Goal: Transaction & Acquisition: Book appointment/travel/reservation

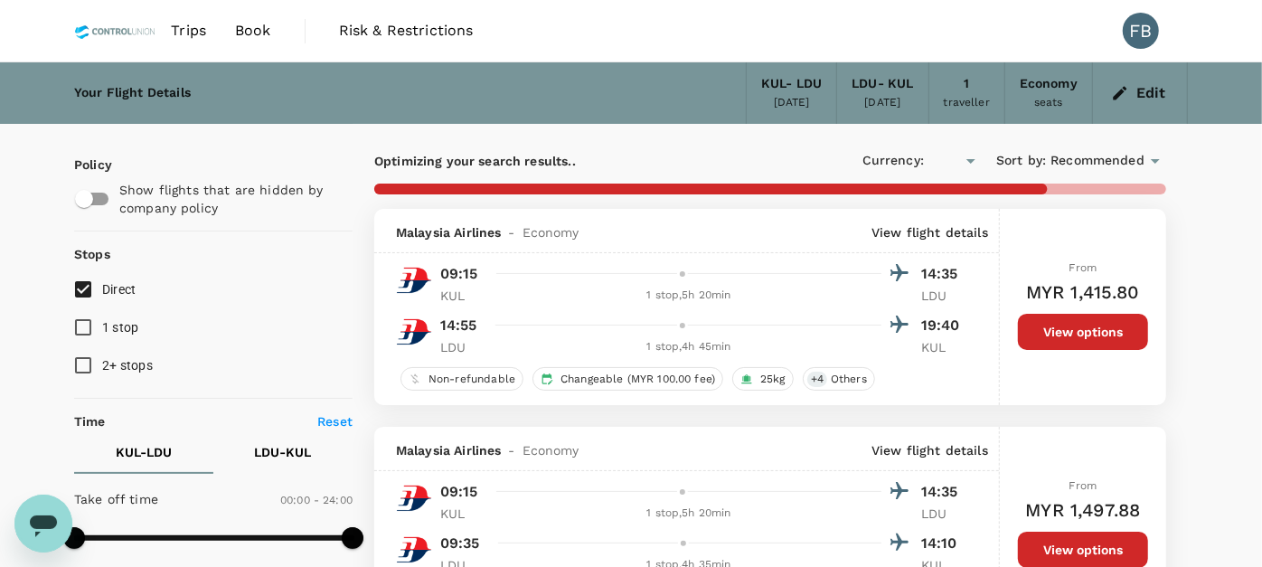
type input "MYR"
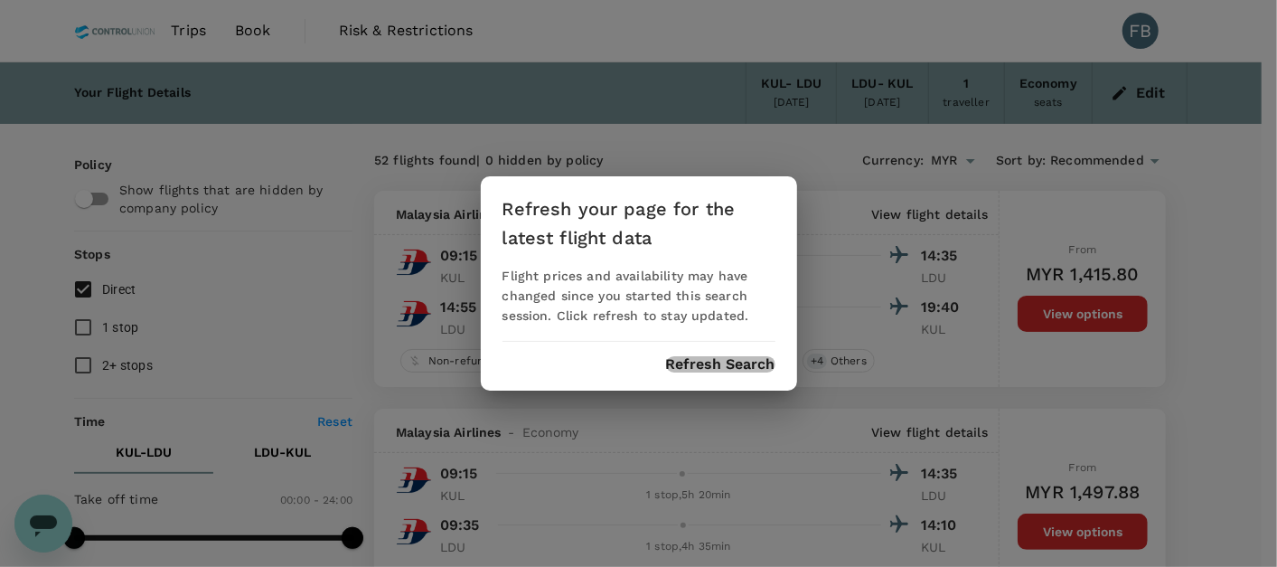
click at [679, 365] on button "Refresh Search" at bounding box center [720, 364] width 109 height 16
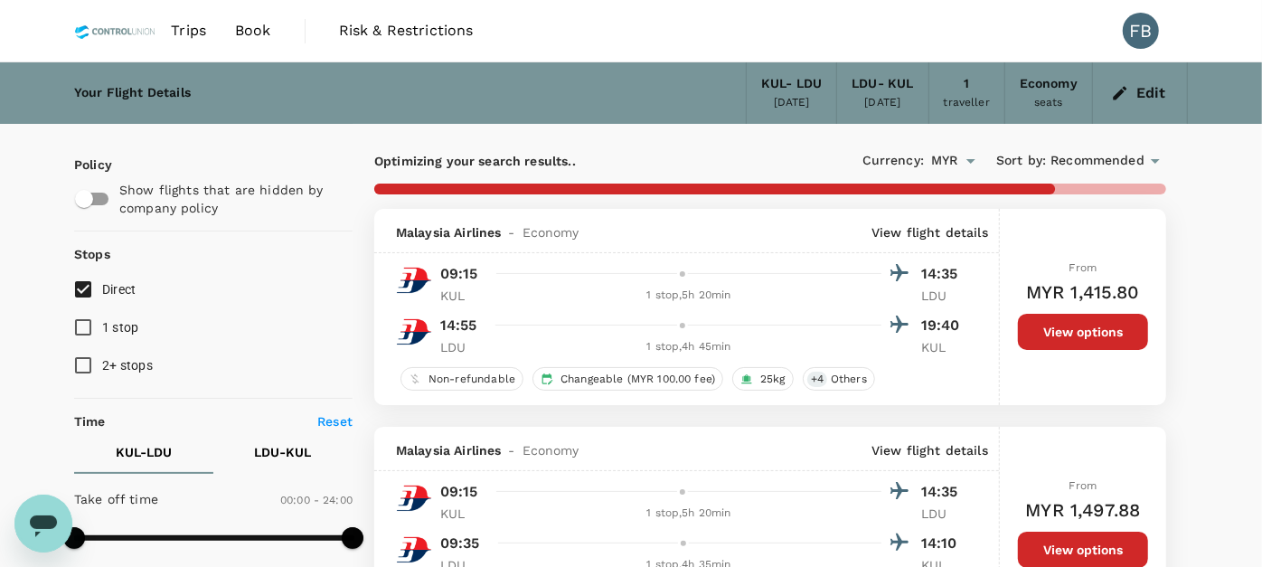
click at [263, 39] on span "Book" at bounding box center [253, 31] width 36 height 22
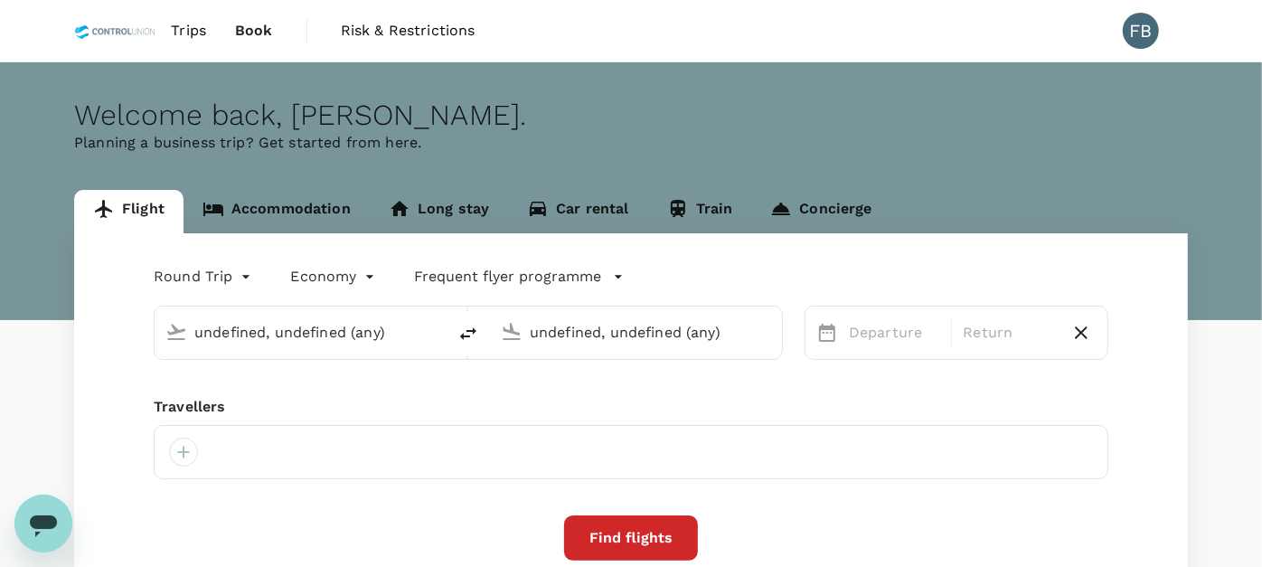
type input "Kuala Lumpur Intl ([GEOGRAPHIC_DATA])"
type input "[GEOGRAPHIC_DATA] (LDU)"
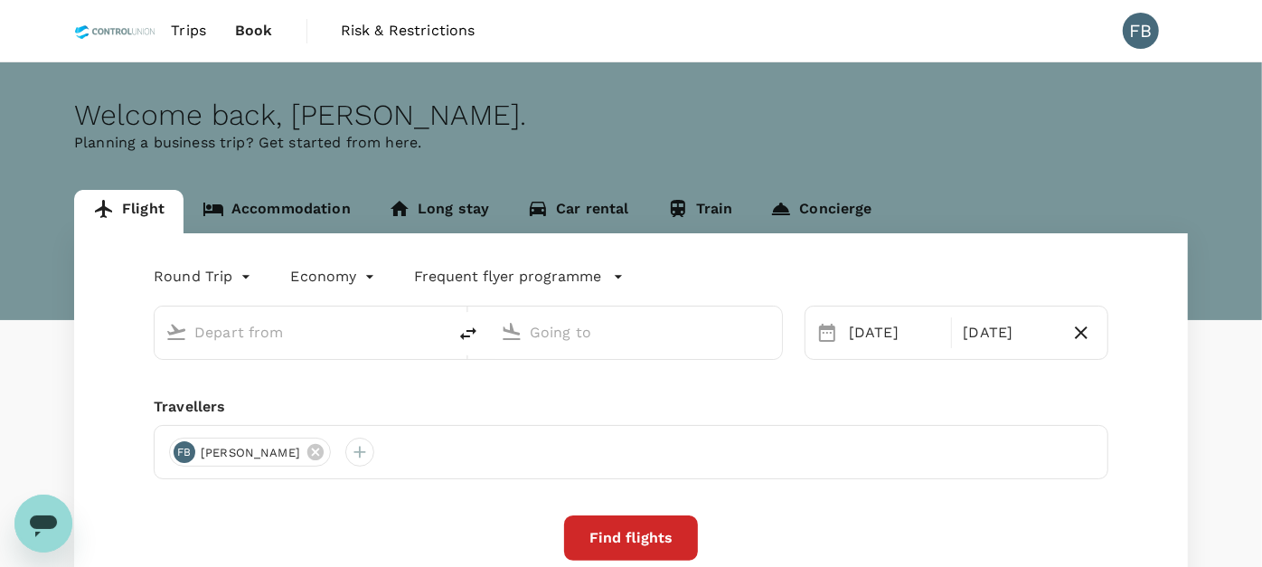
type input "Kuala Lumpur Intl ([GEOGRAPHIC_DATA])"
type input "[GEOGRAPHIC_DATA] (LDU)"
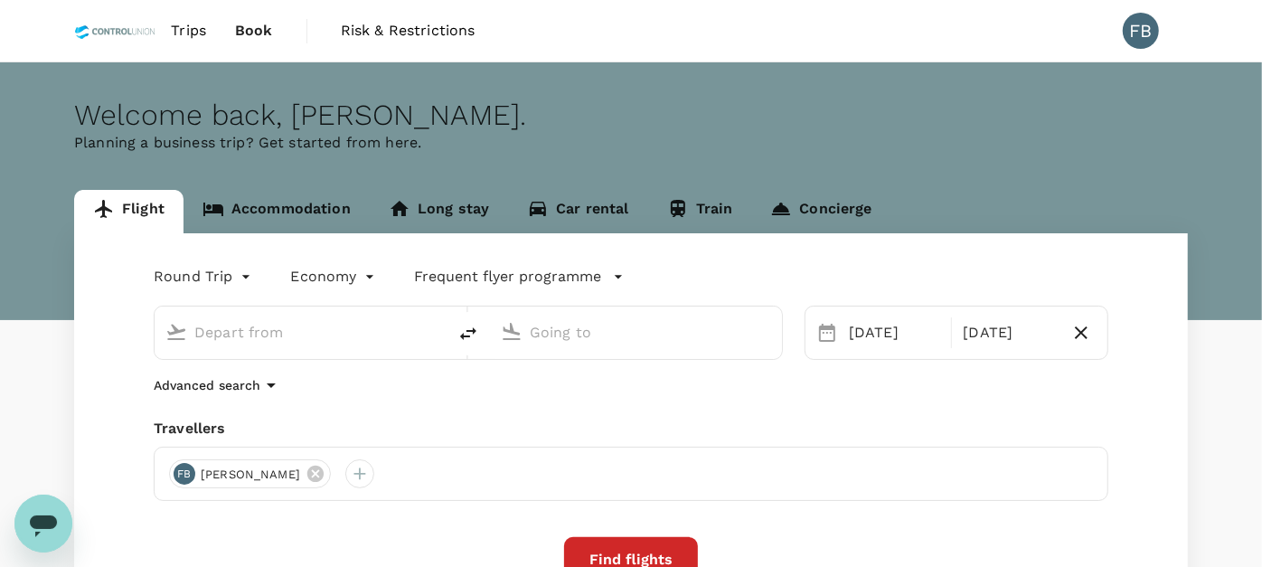
type input "Kuala Lumpur Intl ([GEOGRAPHIC_DATA])"
type input "[GEOGRAPHIC_DATA] (LDU)"
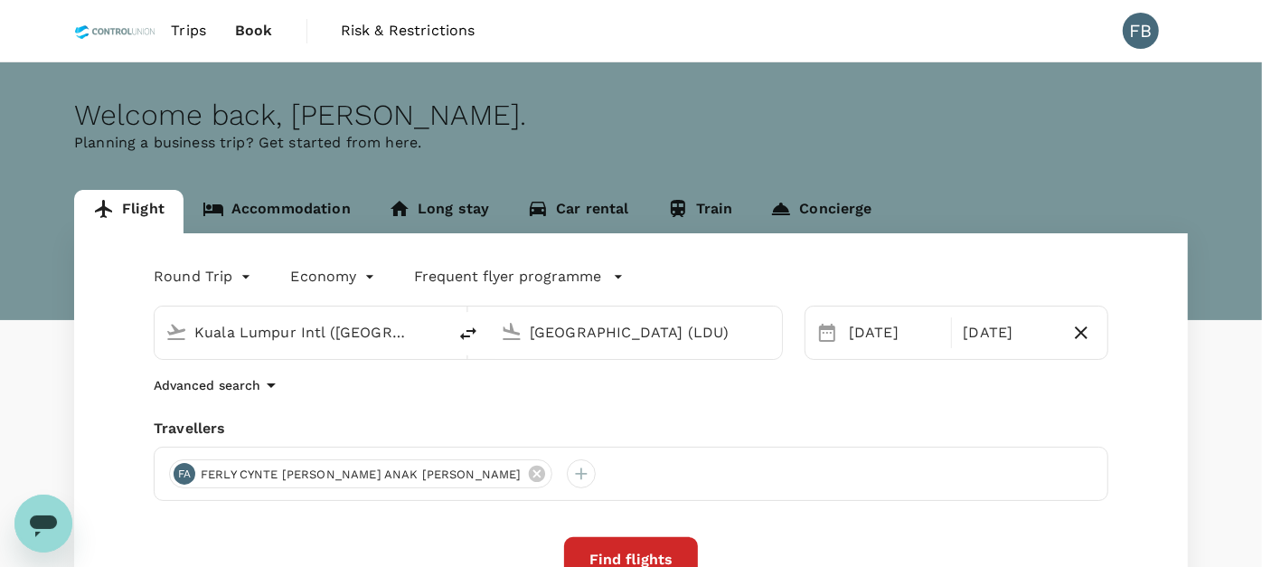
click at [369, 328] on input "Kuala Lumpur Intl ([GEOGRAPHIC_DATA])" at bounding box center [301, 332] width 214 height 28
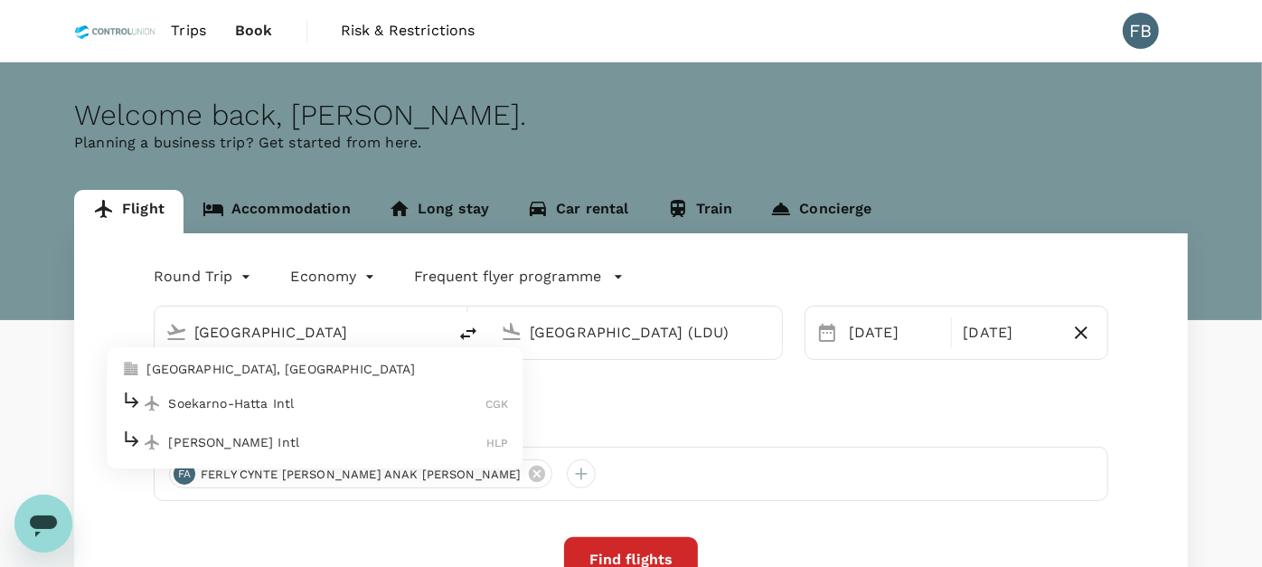
click at [345, 406] on p "Soekarno-Hatta Intl" at bounding box center [326, 403] width 317 height 18
type input "Soekarno-Hatta Intl (CGK)"
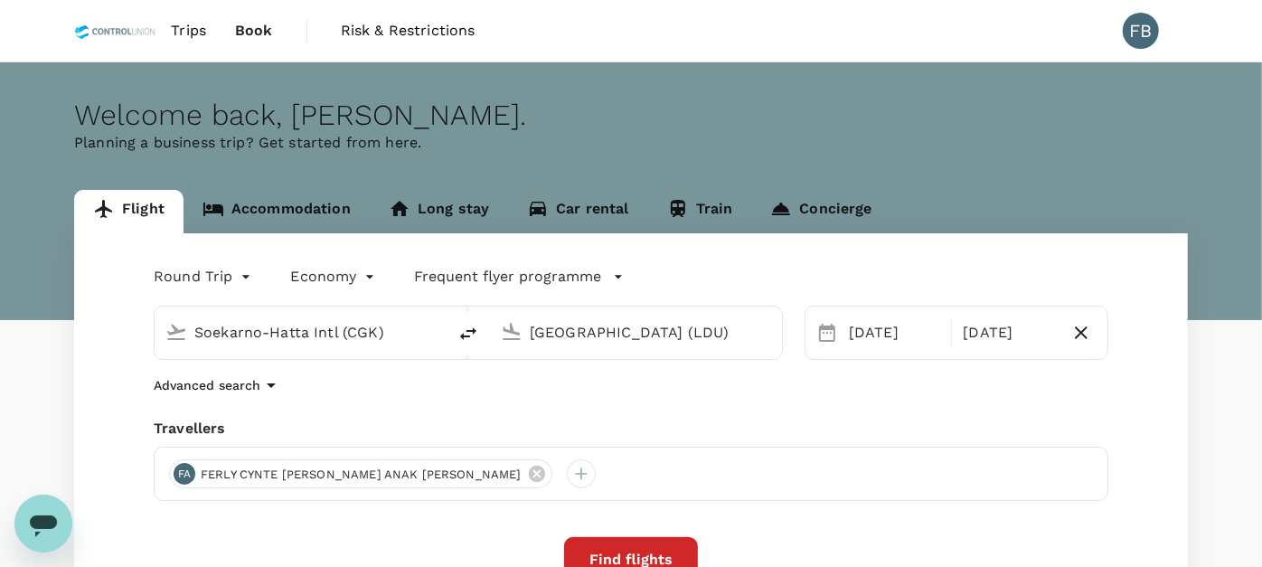
click at [671, 326] on input "[GEOGRAPHIC_DATA] (LDU)" at bounding box center [637, 332] width 214 height 28
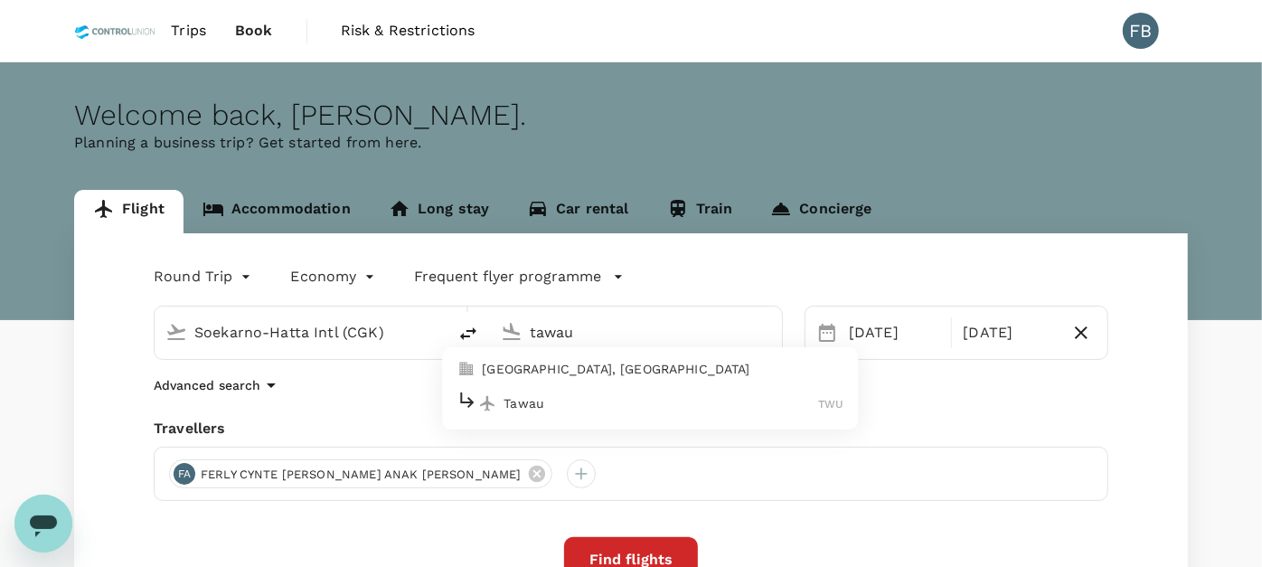
click at [628, 413] on div "Tawau TWU" at bounding box center [649, 404] width 387 height 28
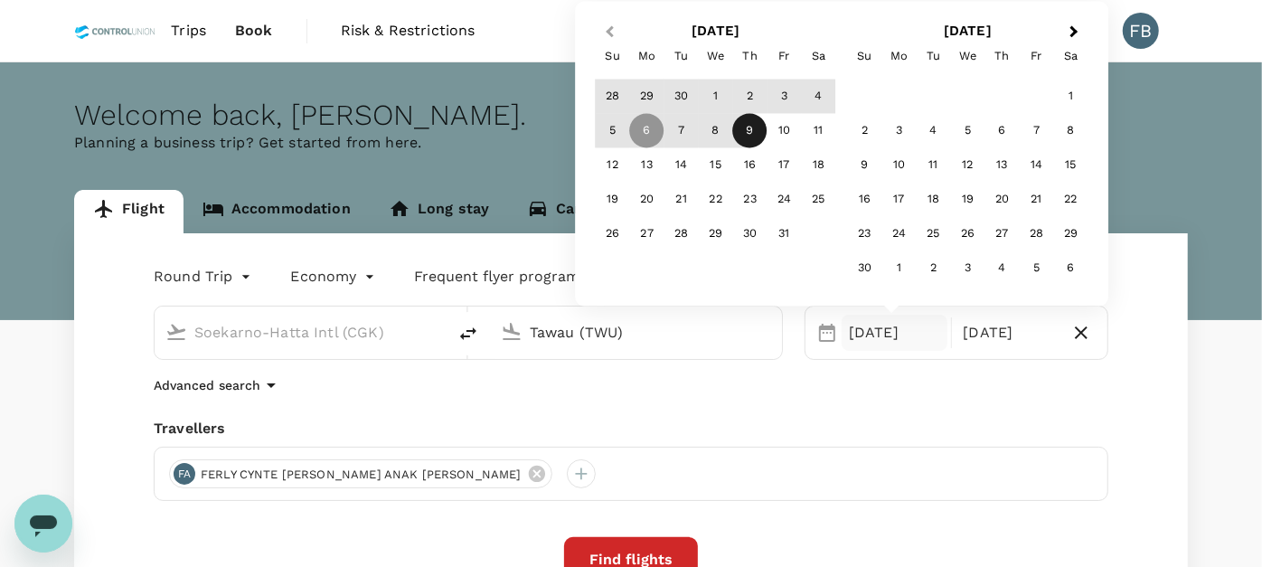
type input "Tawau (TWU)"
click at [603, 31] on button "Previous Month" at bounding box center [607, 32] width 29 height 29
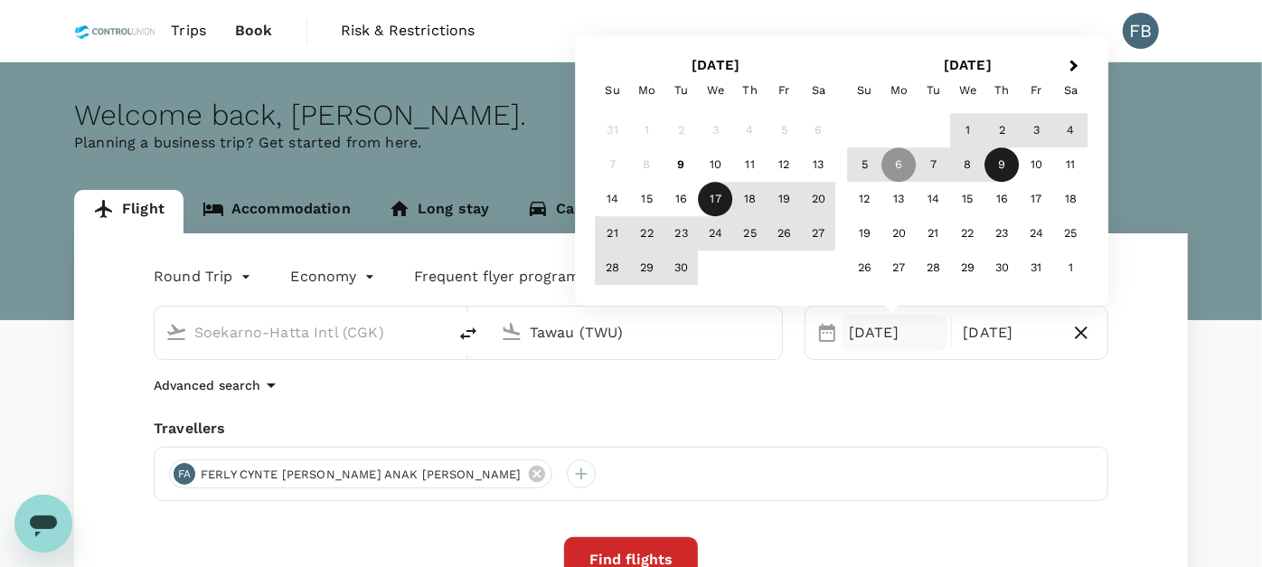
click at [719, 198] on div "17" at bounding box center [716, 200] width 34 height 34
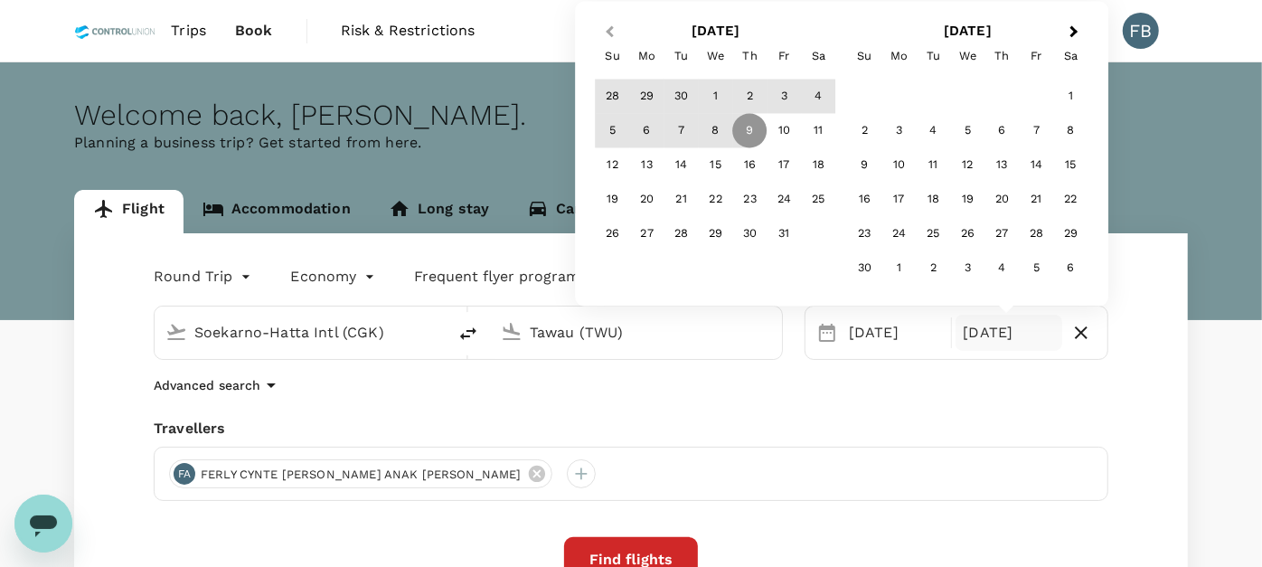
click at [609, 35] on span "Previous Month" at bounding box center [609, 32] width 0 height 21
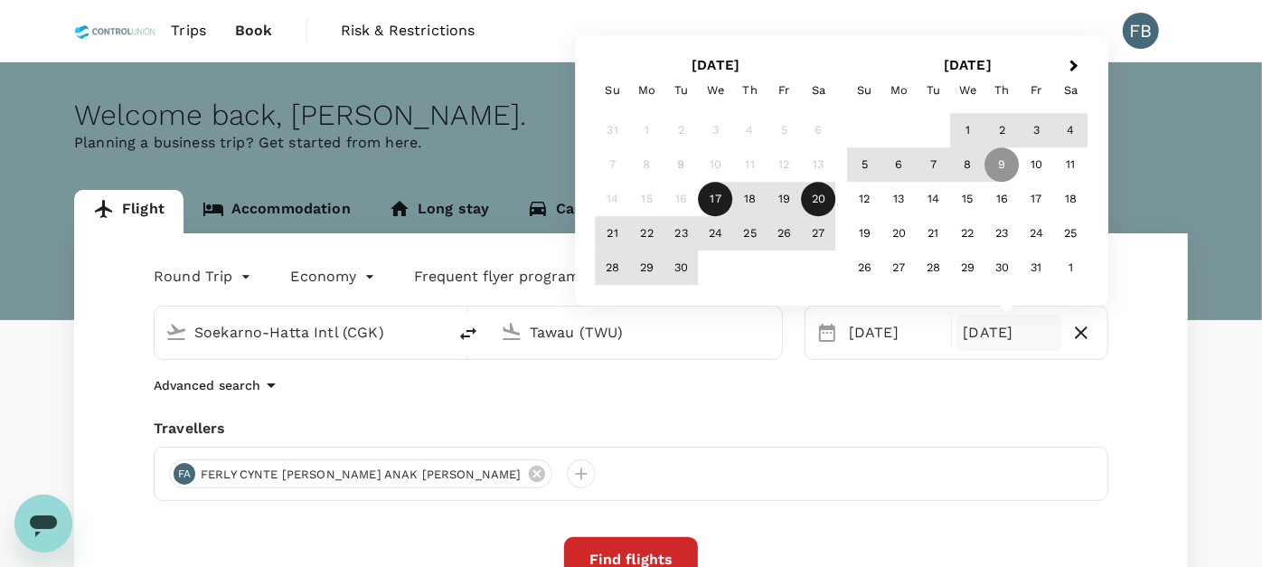
click at [827, 202] on div "20" at bounding box center [819, 200] width 34 height 34
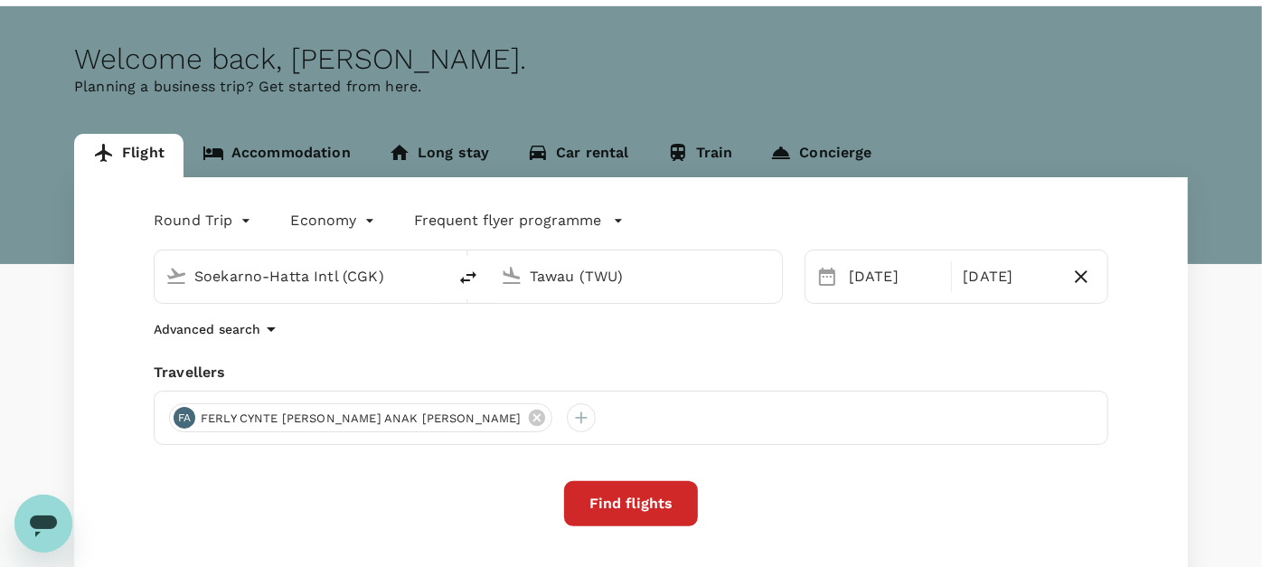
scroll to position [100, 0]
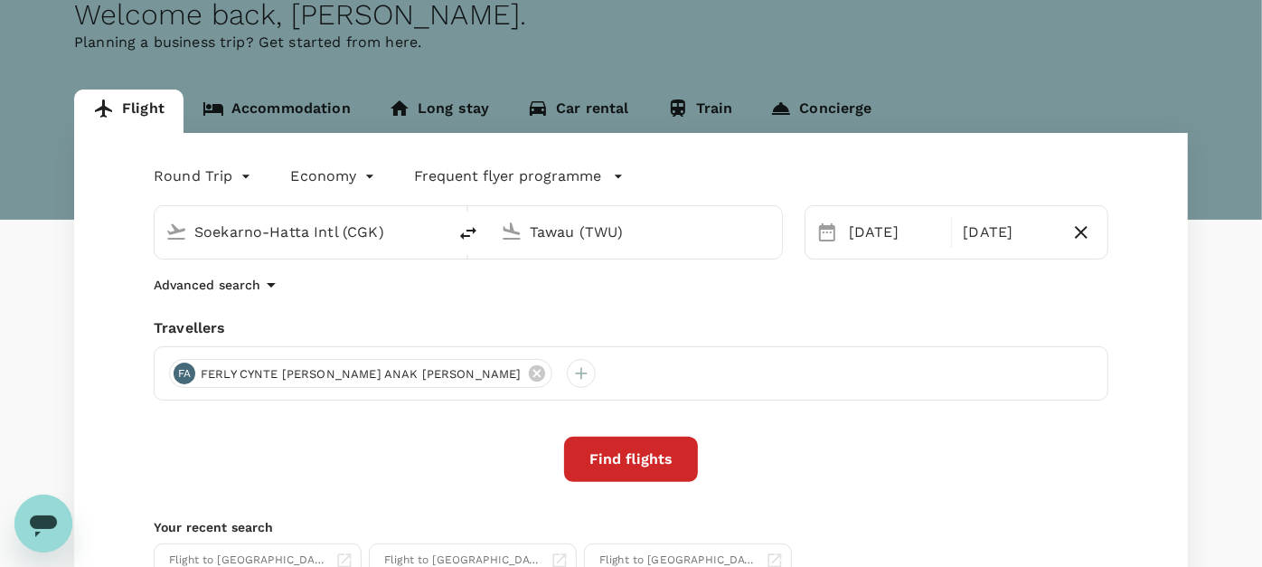
click at [644, 470] on button "Find flights" at bounding box center [631, 459] width 134 height 45
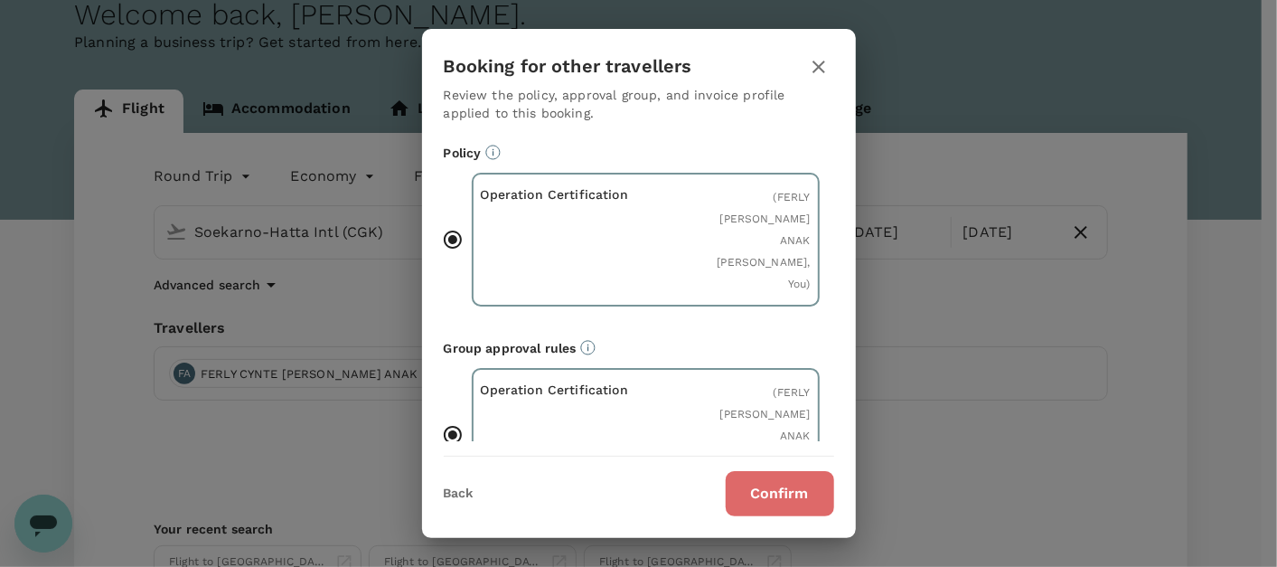
click at [776, 484] on button "Confirm" at bounding box center [780, 493] width 108 height 45
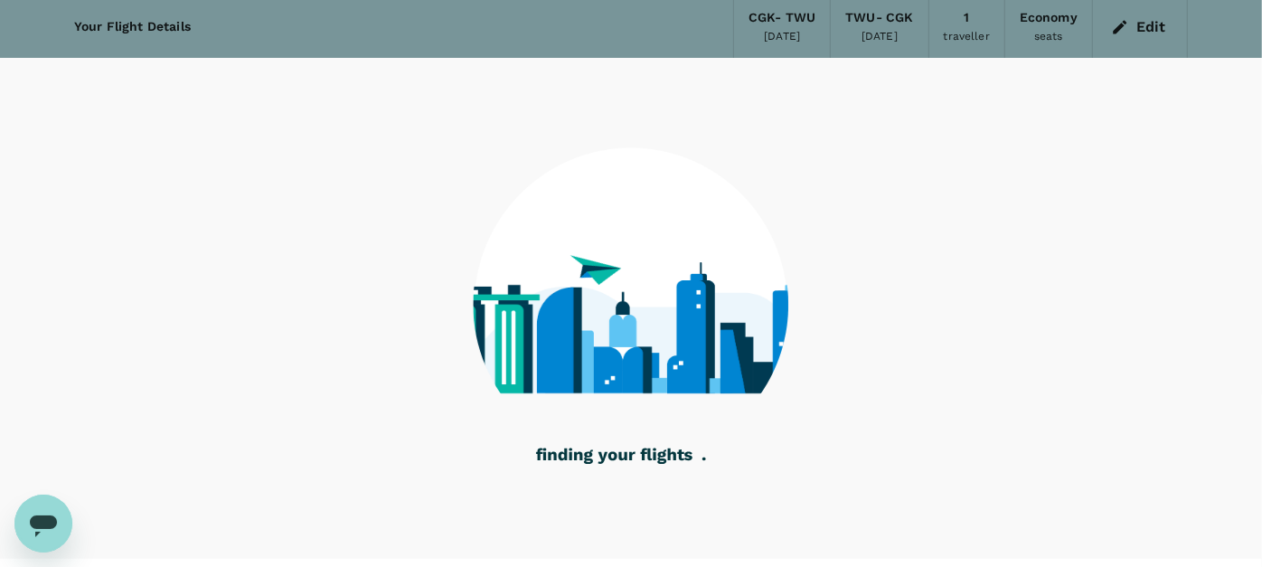
scroll to position [106, 0]
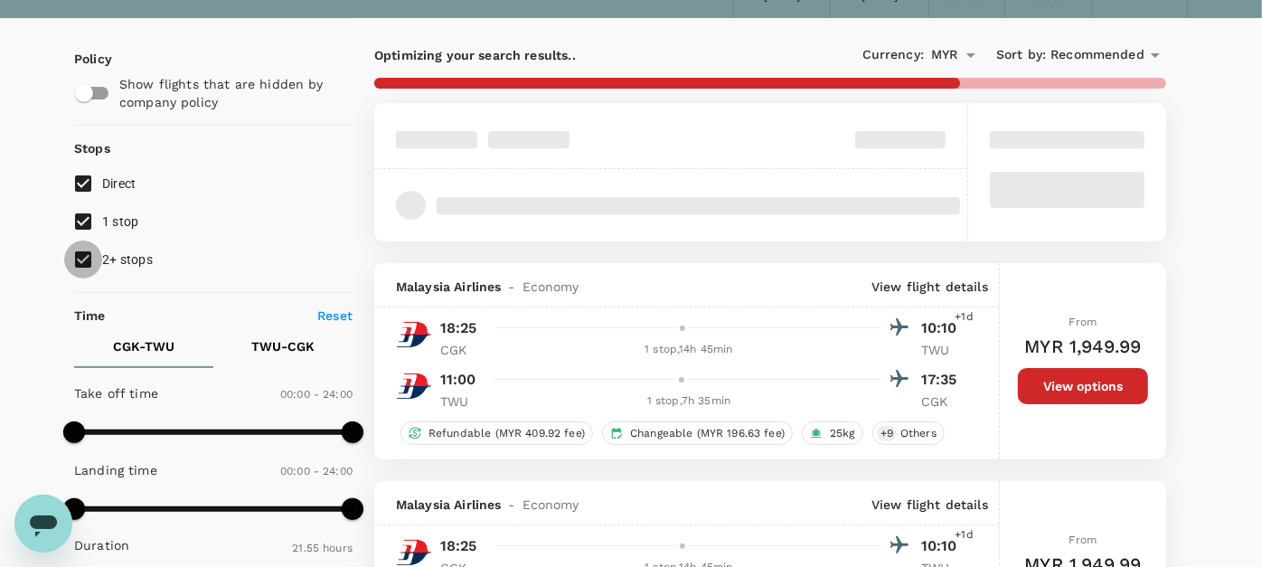
click at [74, 251] on input "2+ stops" at bounding box center [83, 259] width 38 height 38
checkbox input "false"
click at [88, 217] on input "1 stop" at bounding box center [83, 221] width 38 height 38
checkbox input "false"
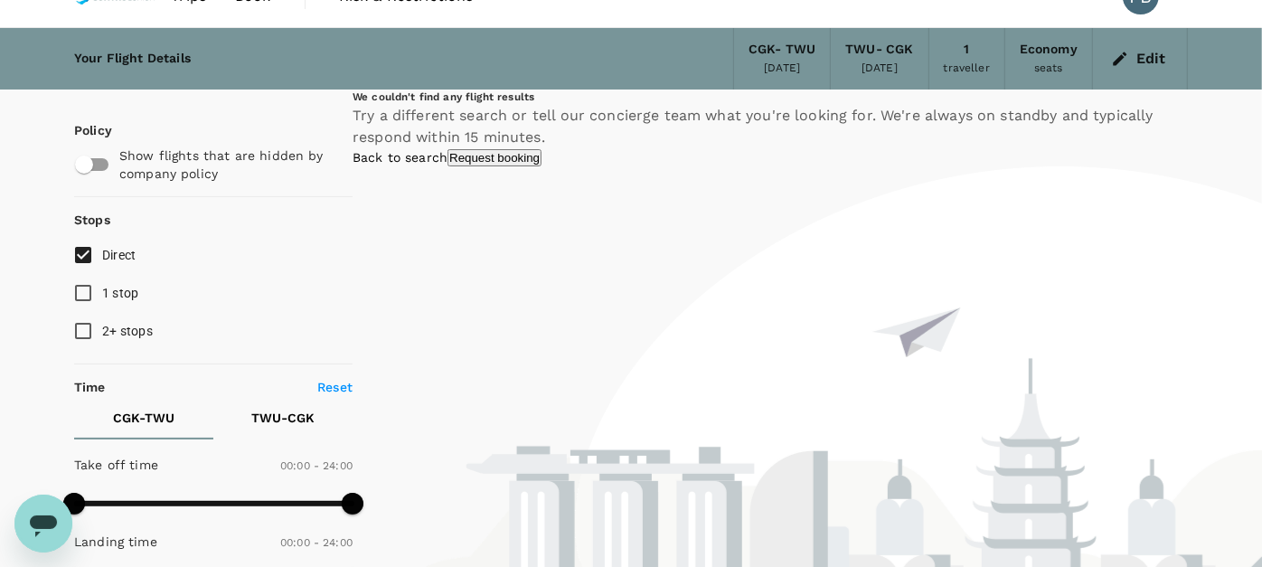
scroll to position [5, 0]
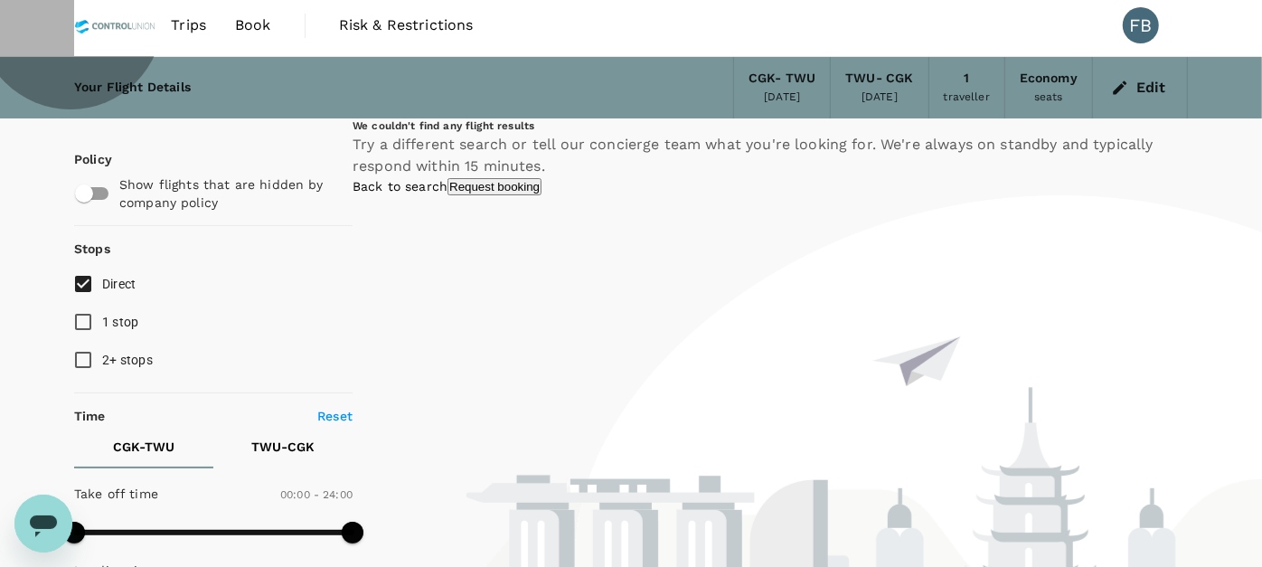
click at [447, 193] on link "Back to search" at bounding box center [400, 186] width 95 height 14
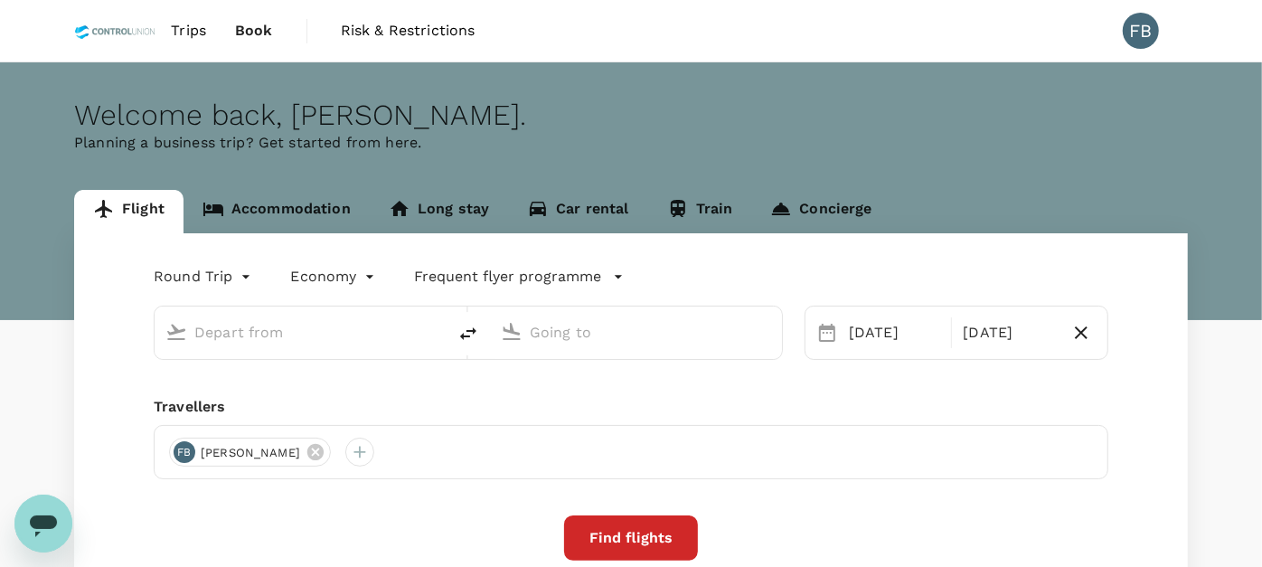
type input "Soekarno-Hatta Intl (CGK)"
type input "Tawau (TWU)"
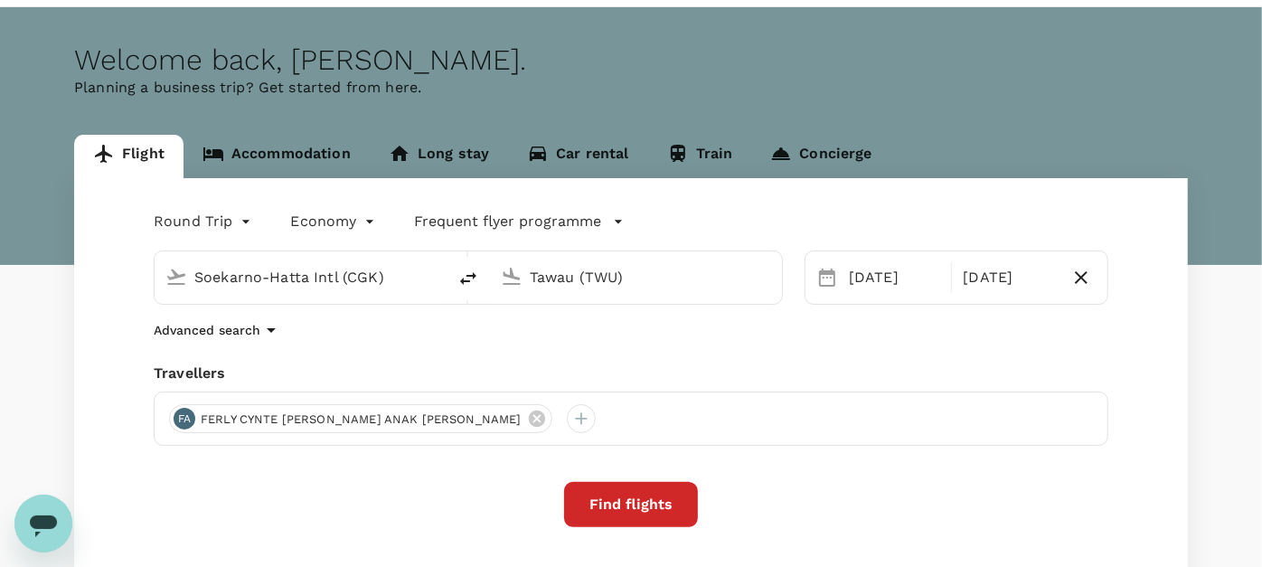
scroll to position [100, 0]
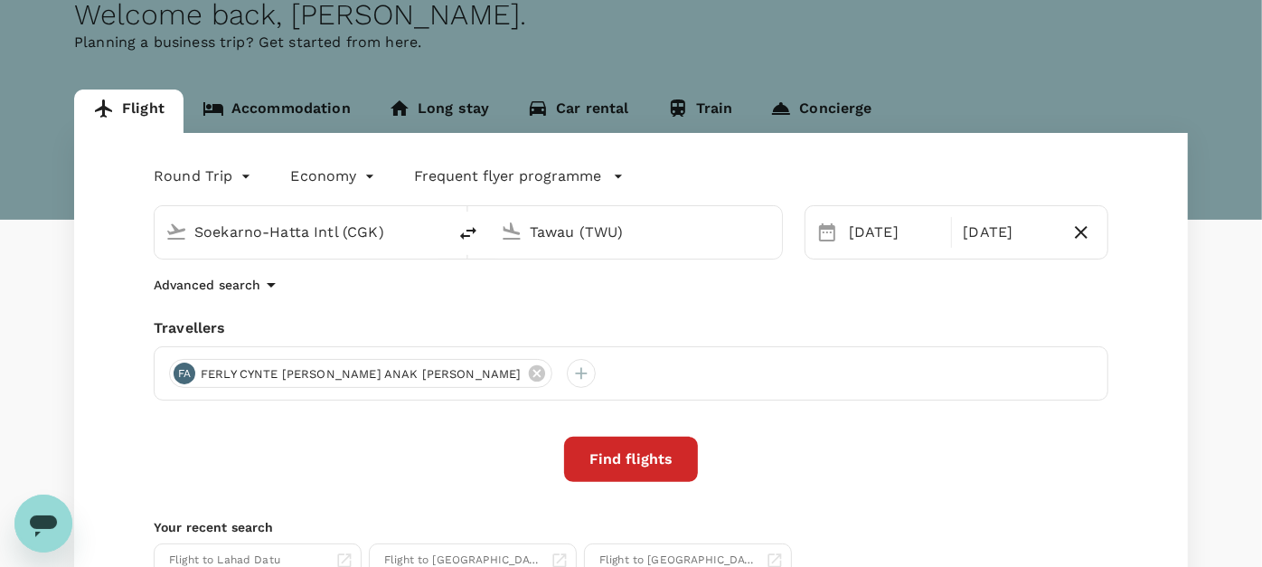
click at [634, 455] on button "Find flights" at bounding box center [631, 459] width 134 height 45
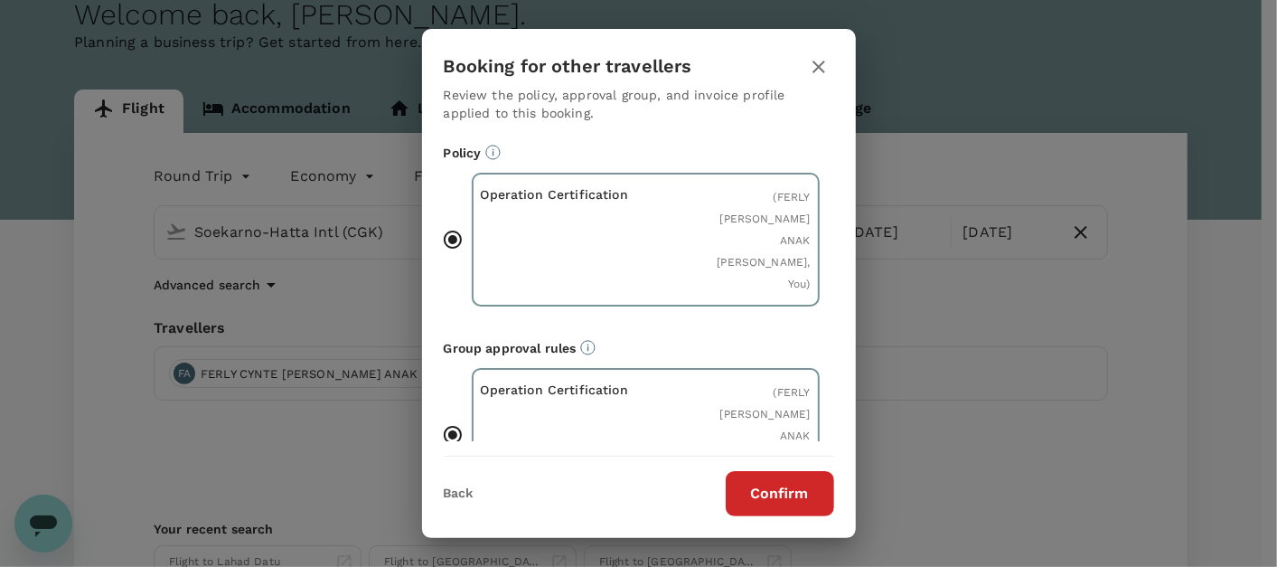
click at [768, 490] on button "Confirm" at bounding box center [780, 493] width 108 height 45
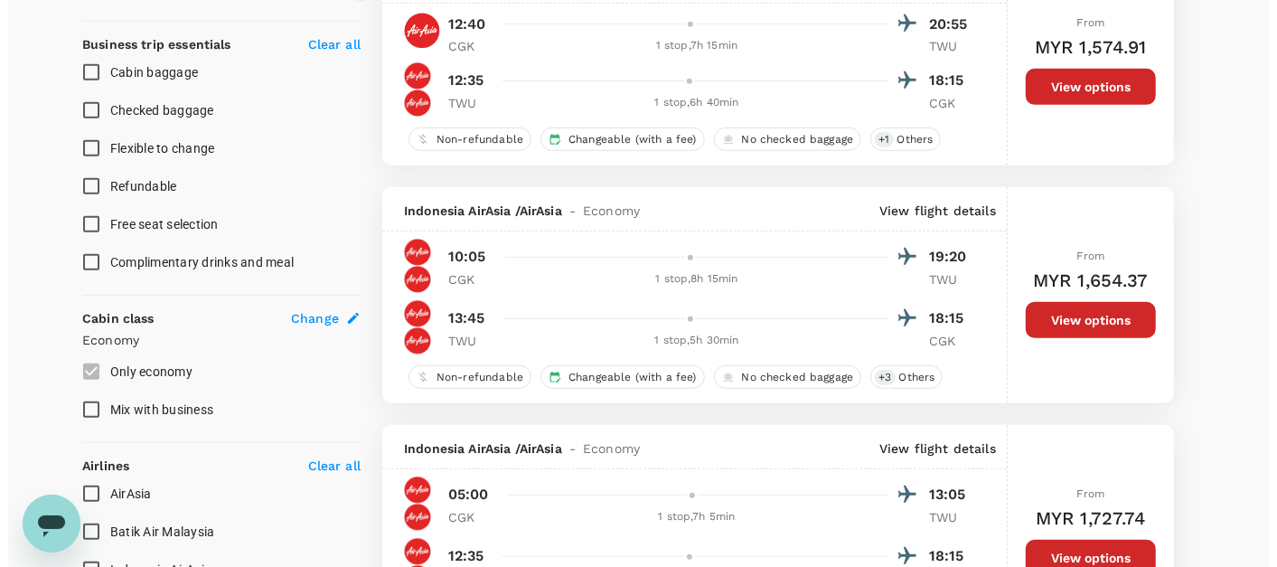
scroll to position [702, 0]
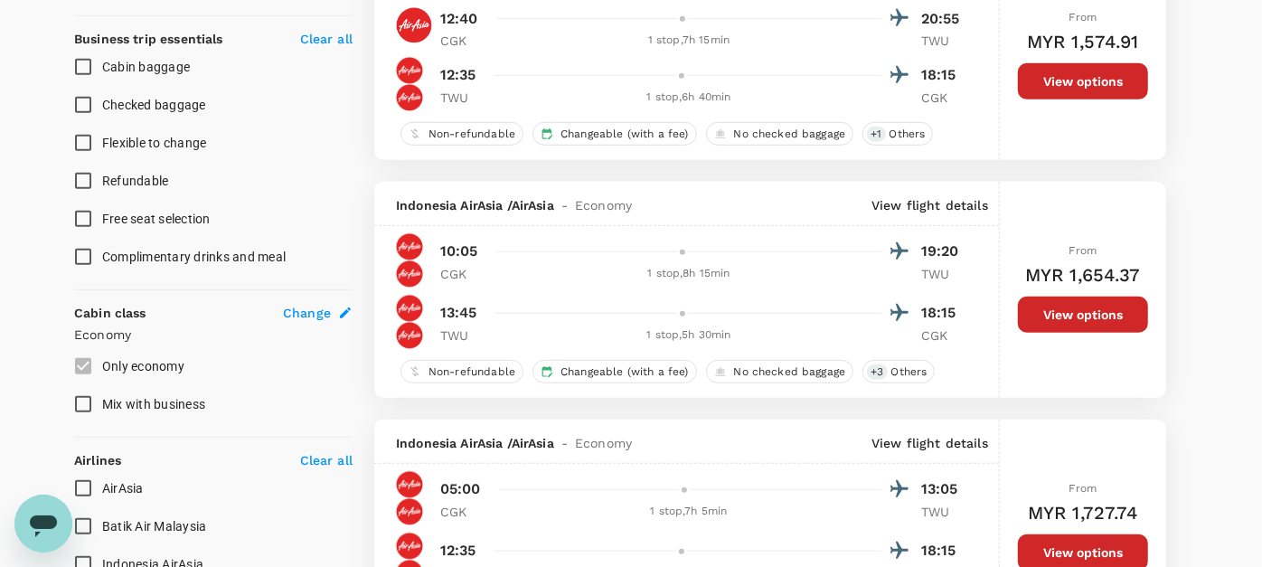
click at [915, 205] on p "View flight details" at bounding box center [929, 205] width 117 height 18
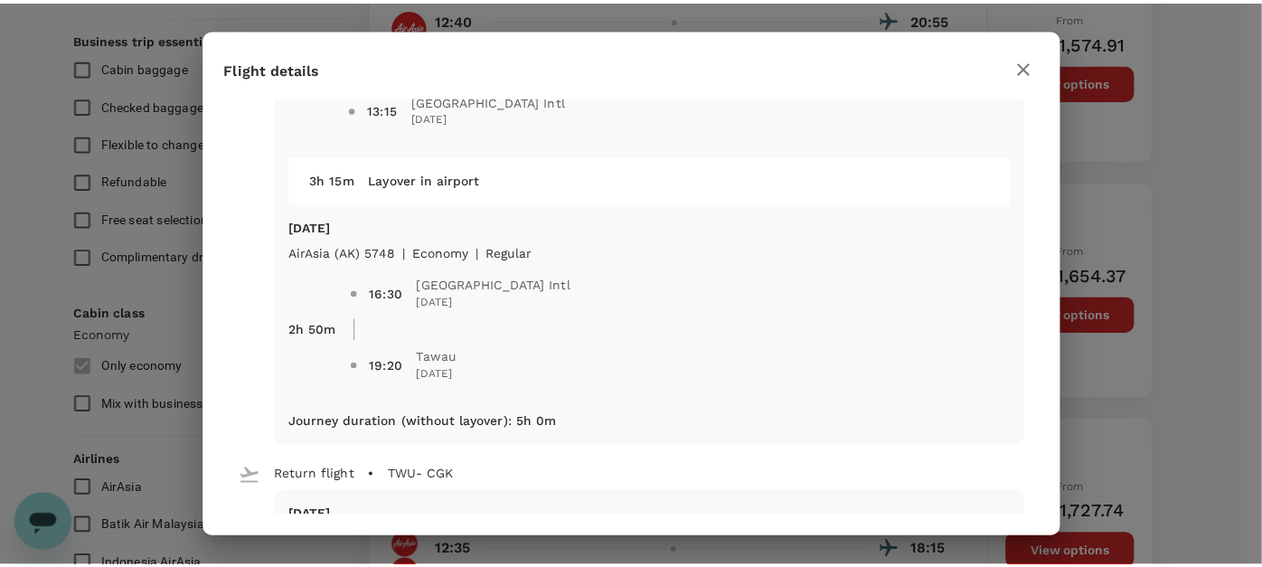
scroll to position [201, 0]
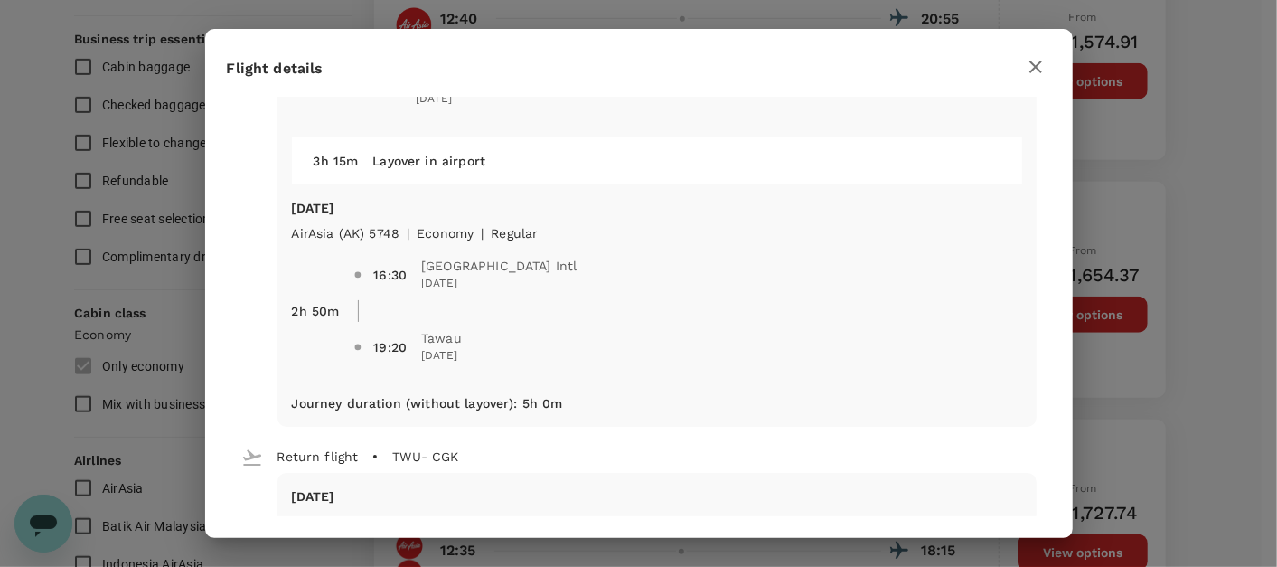
click at [1221, 235] on div "Flight details Depart flight CGK - TWU Wed, 17 Sep Indonesia AirAsia (QZ) 204 |…" at bounding box center [638, 283] width 1277 height 567
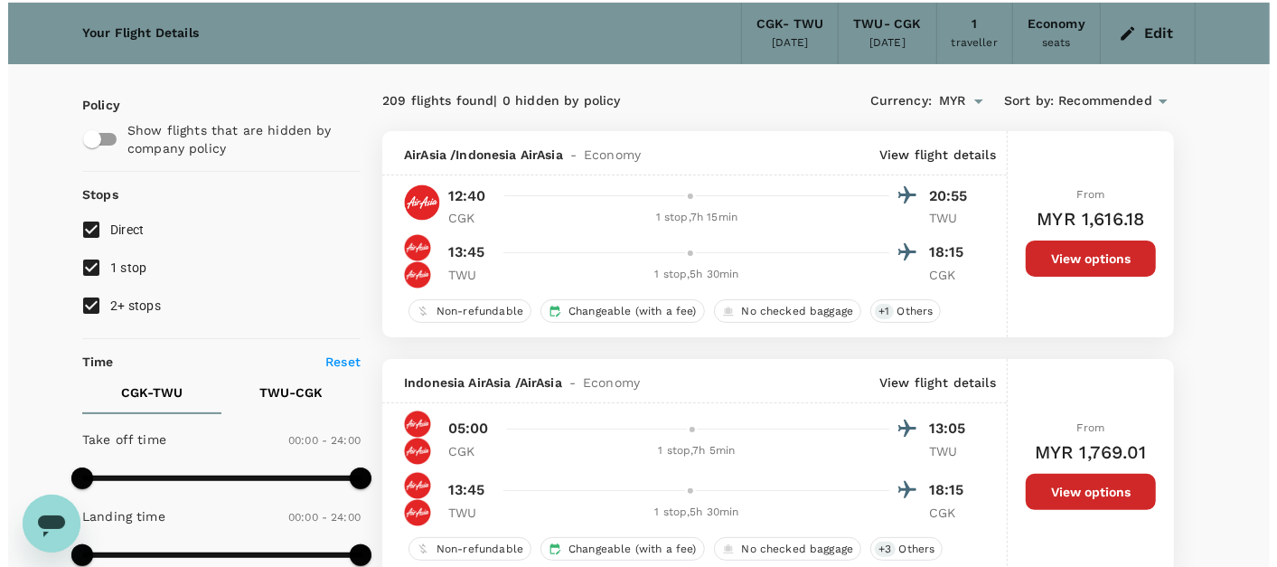
scroll to position [0, 0]
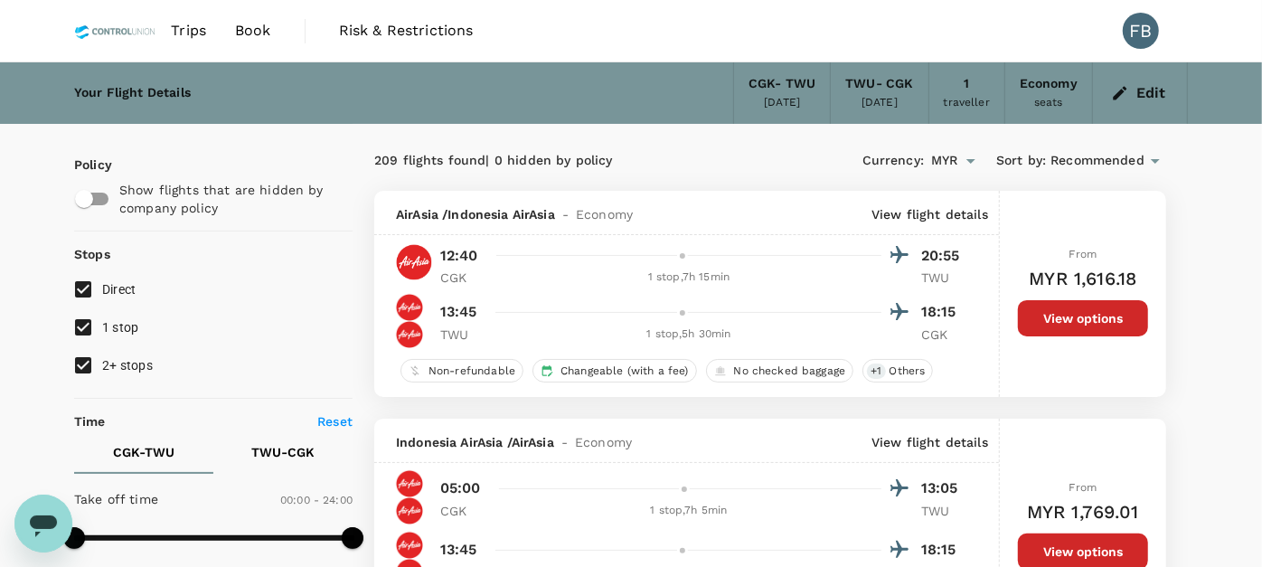
click at [939, 211] on p "View flight details" at bounding box center [929, 214] width 117 height 18
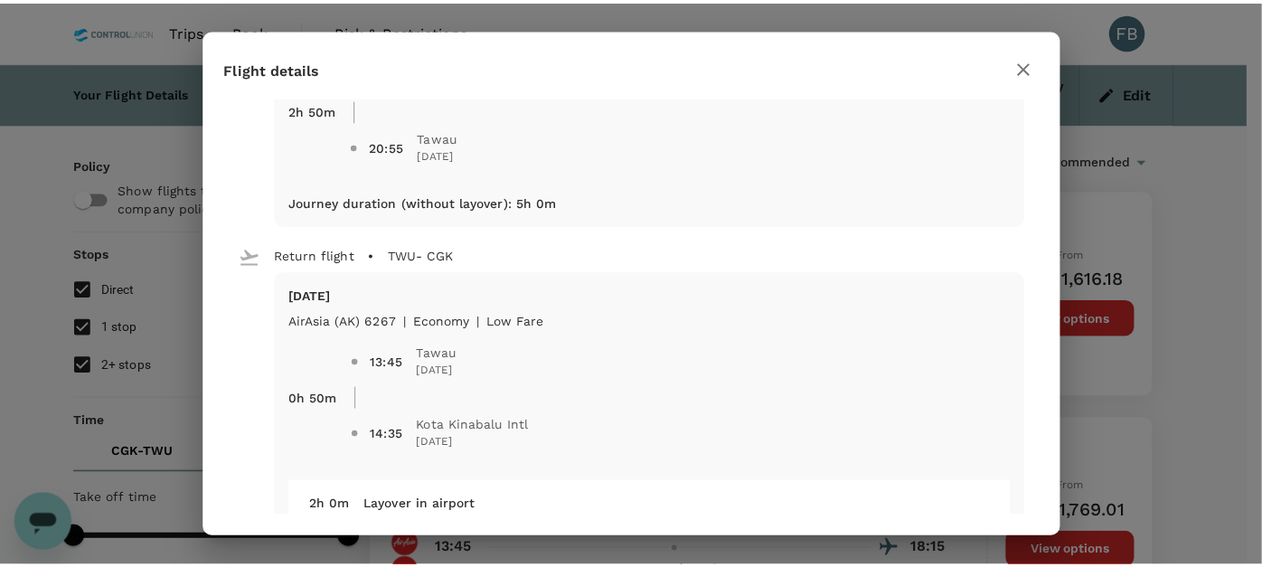
scroll to position [502, 0]
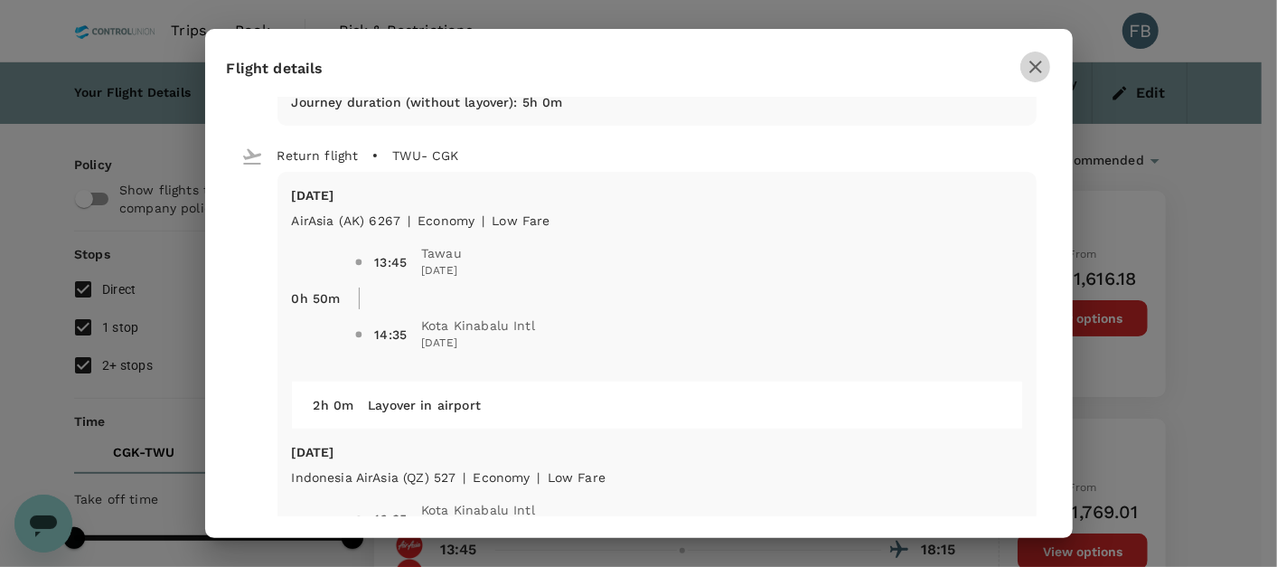
click at [1033, 72] on icon "button" at bounding box center [1036, 67] width 22 height 22
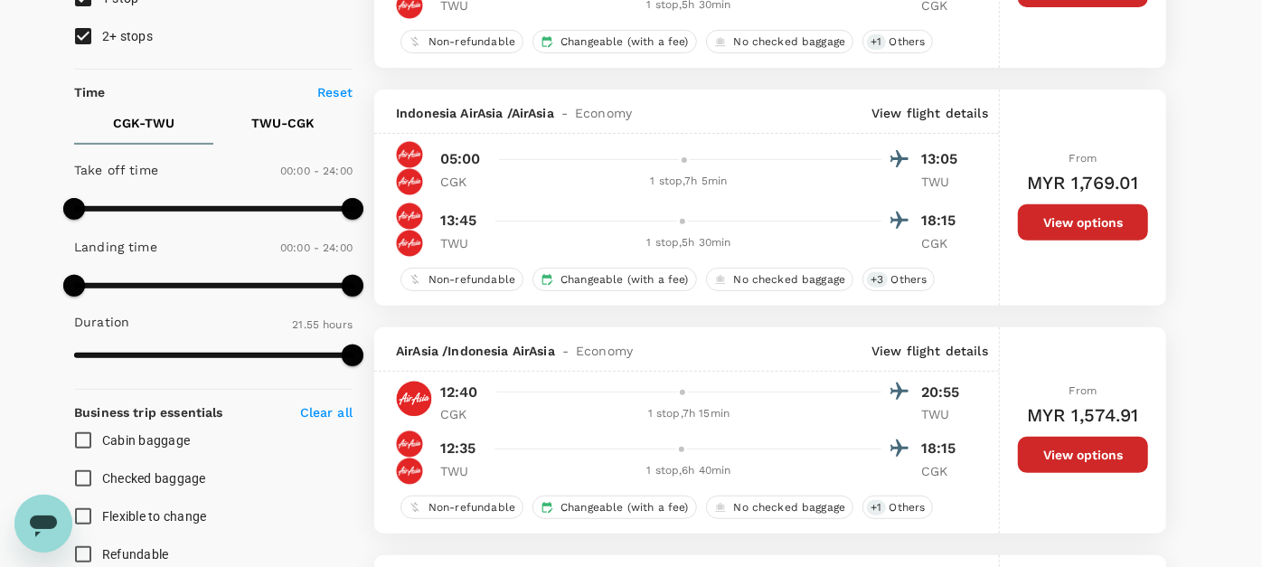
scroll to position [301, 0]
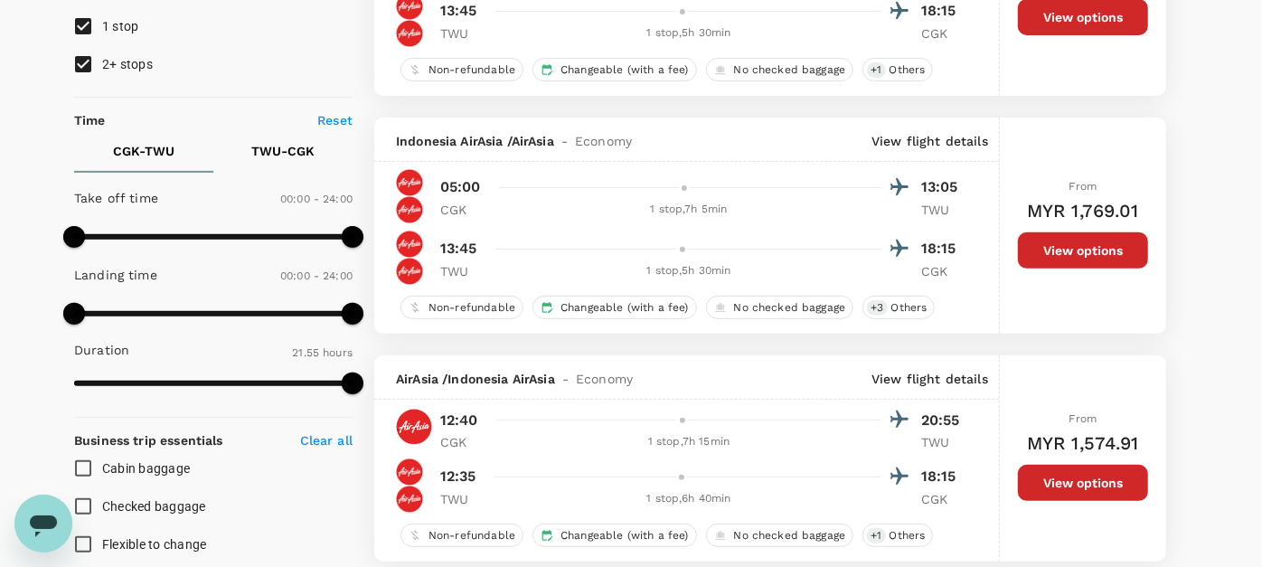
drag, startPoint x: 684, startPoint y: 275, endPoint x: 591, endPoint y: 228, distance: 104.3
click at [591, 228] on div "05:00 13:05 CGK 1 stop , 7h 5min TWU 13:45 18:15 TWU 1 stop , 5h 30min CGK" at bounding box center [681, 227] width 570 height 116
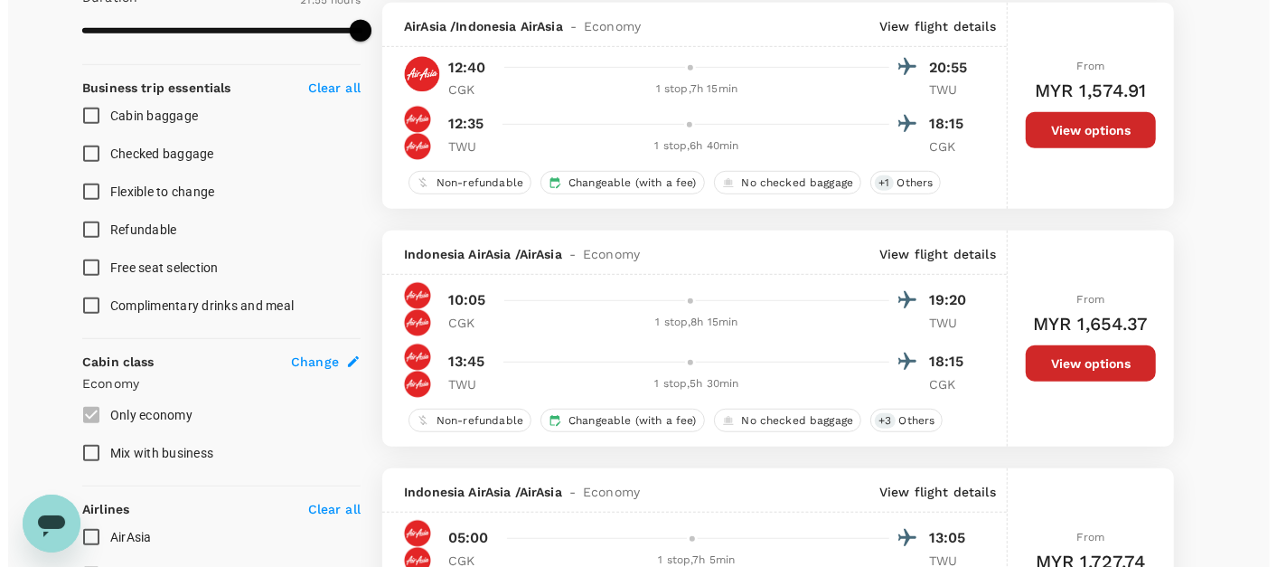
scroll to position [702, 0]
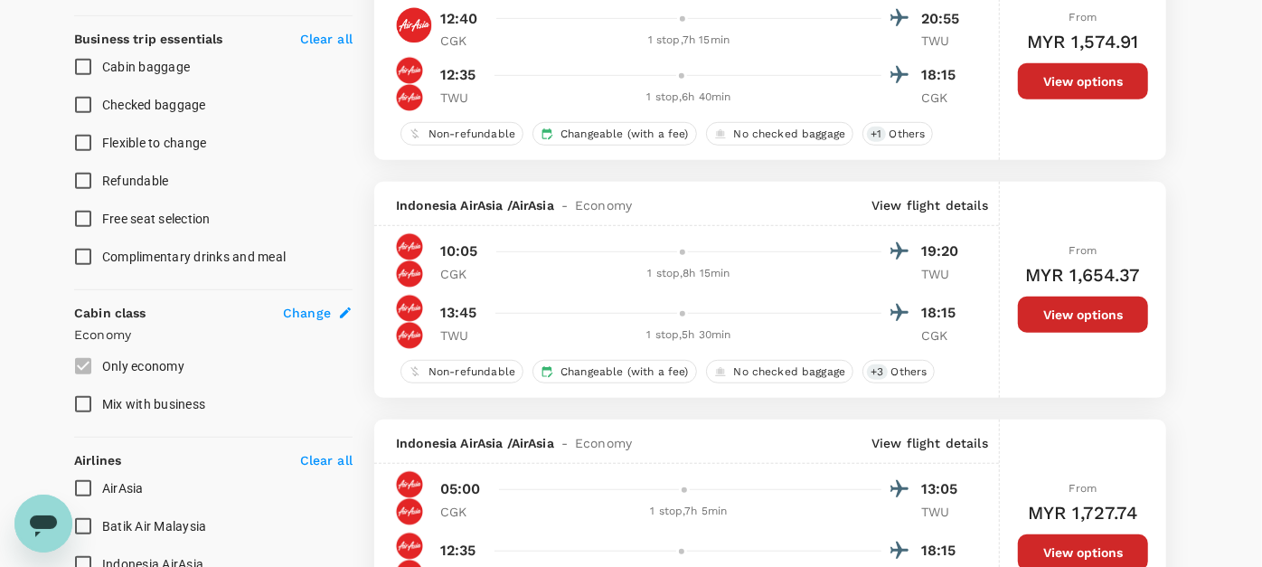
click at [911, 201] on p "View flight details" at bounding box center [929, 205] width 117 height 18
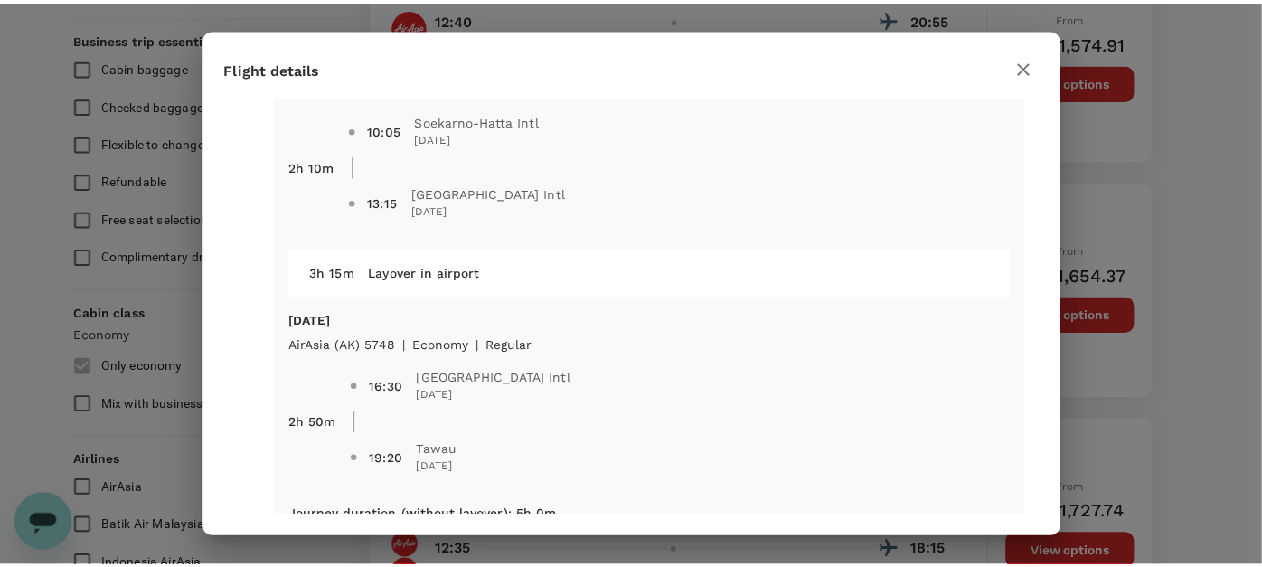
scroll to position [0, 0]
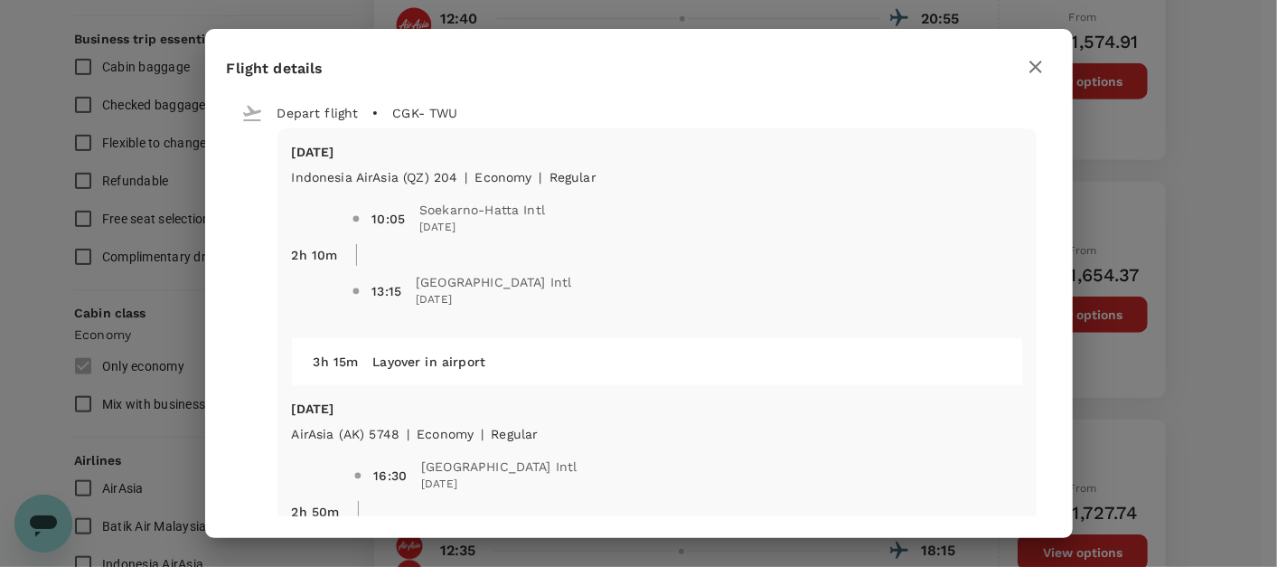
click at [1035, 78] on button "button" at bounding box center [1035, 67] width 31 height 31
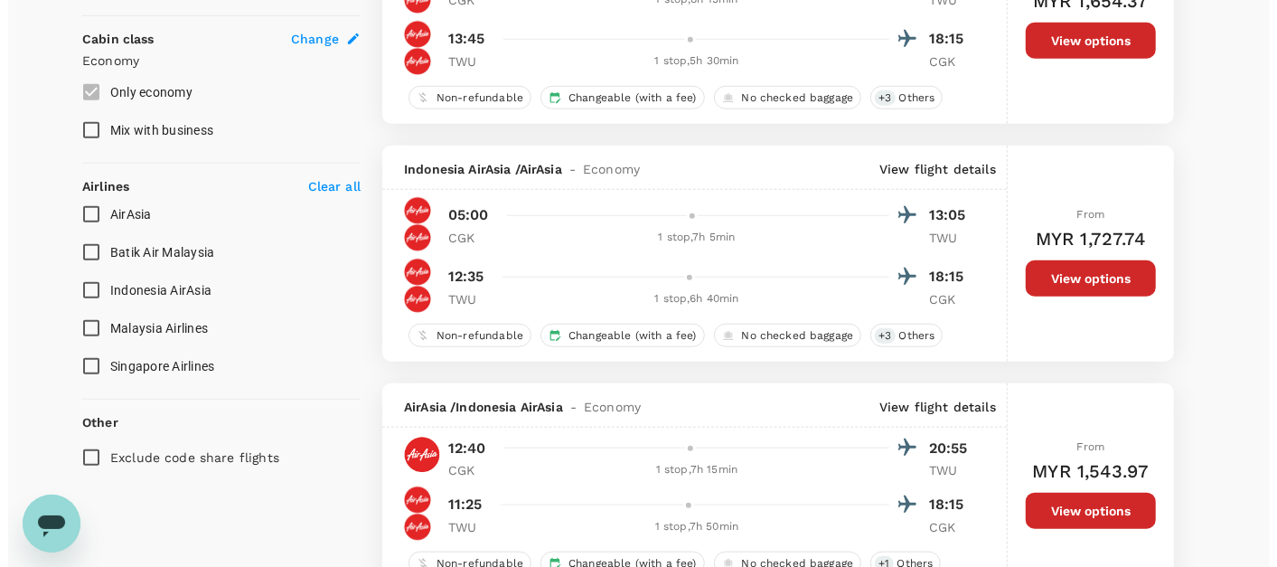
scroll to position [1004, 0]
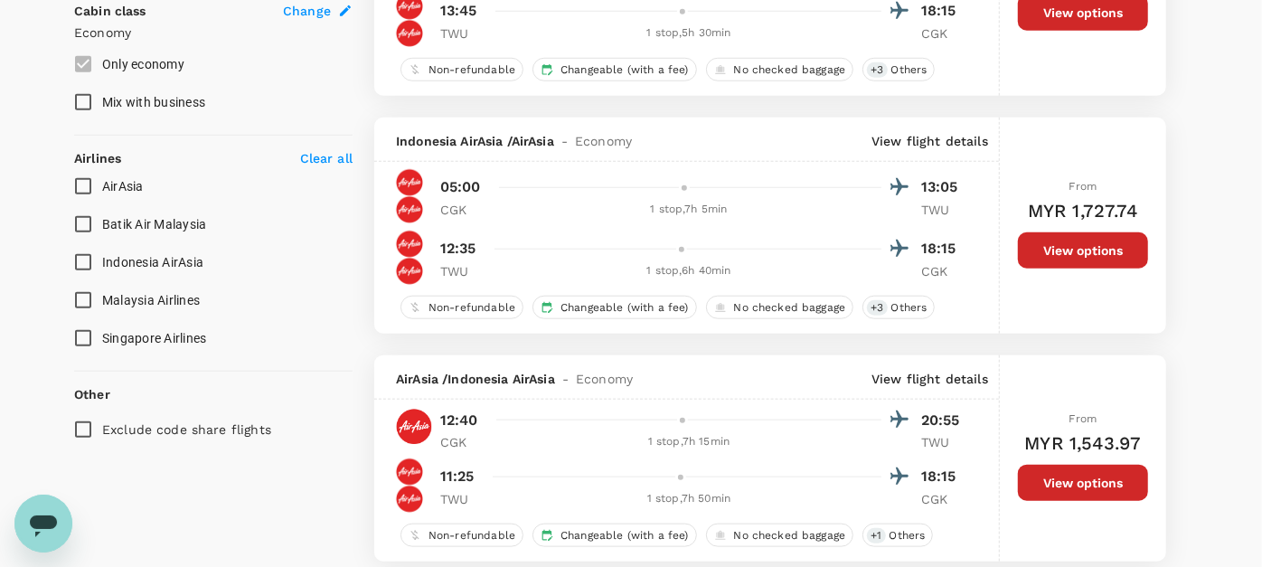
click at [932, 142] on p "View flight details" at bounding box center [929, 141] width 117 height 18
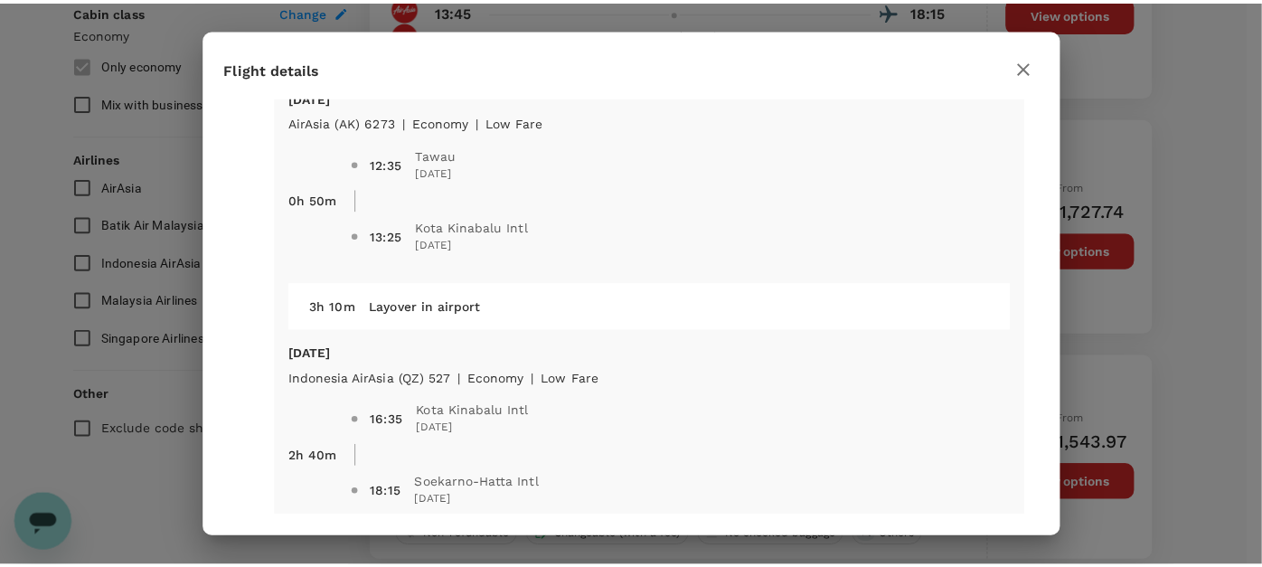
scroll to position [570, 0]
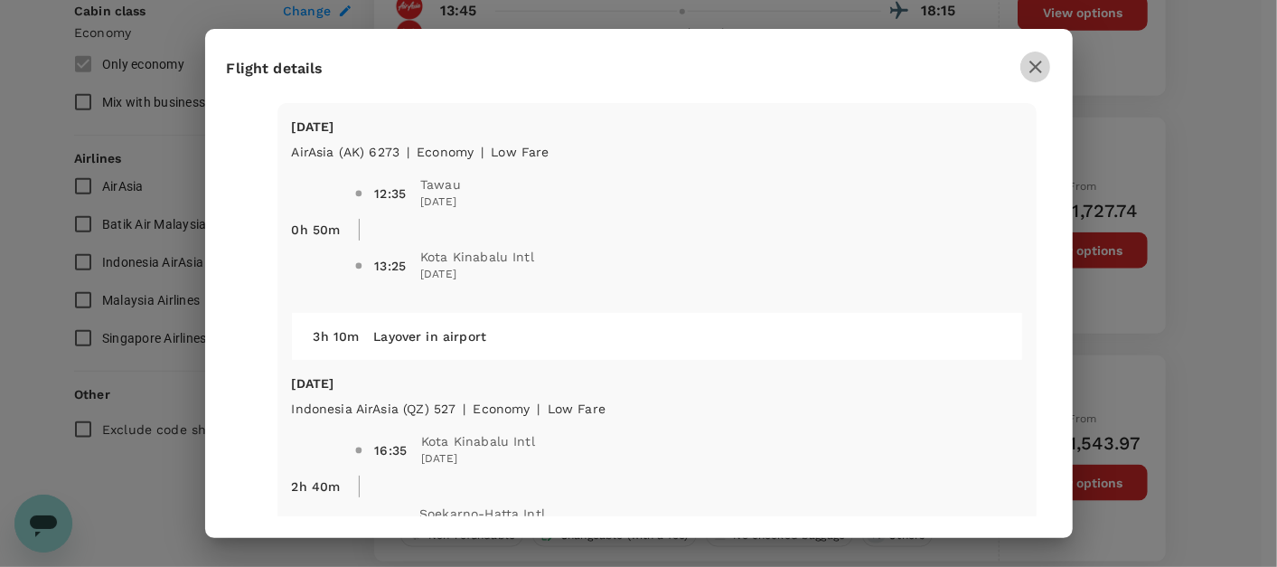
click at [1042, 59] on icon "button" at bounding box center [1036, 67] width 22 height 22
